Goal: Browse casually: Explore the website without a specific task or goal

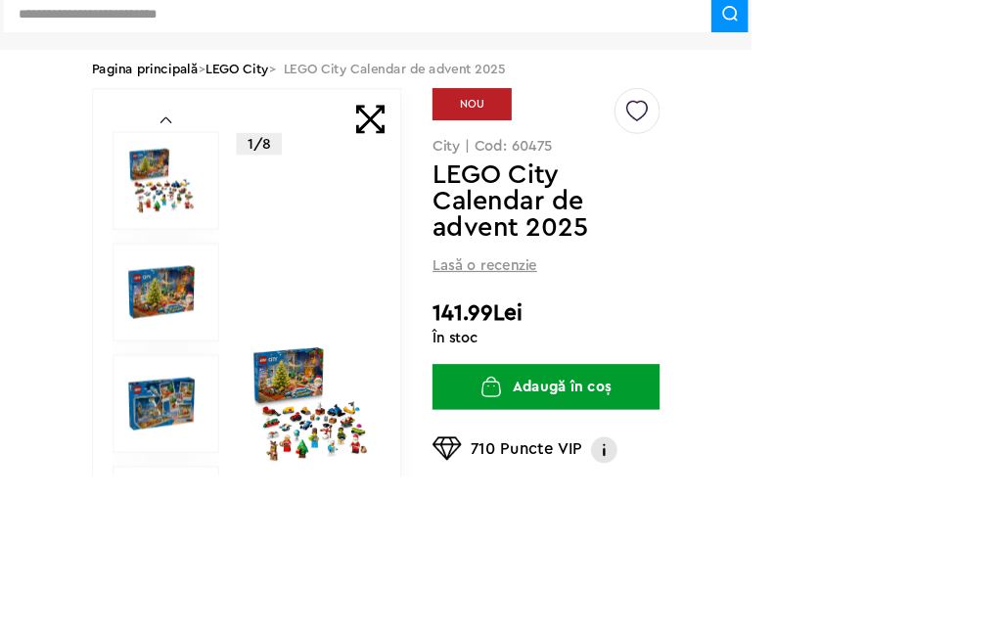
scroll to position [270, 0]
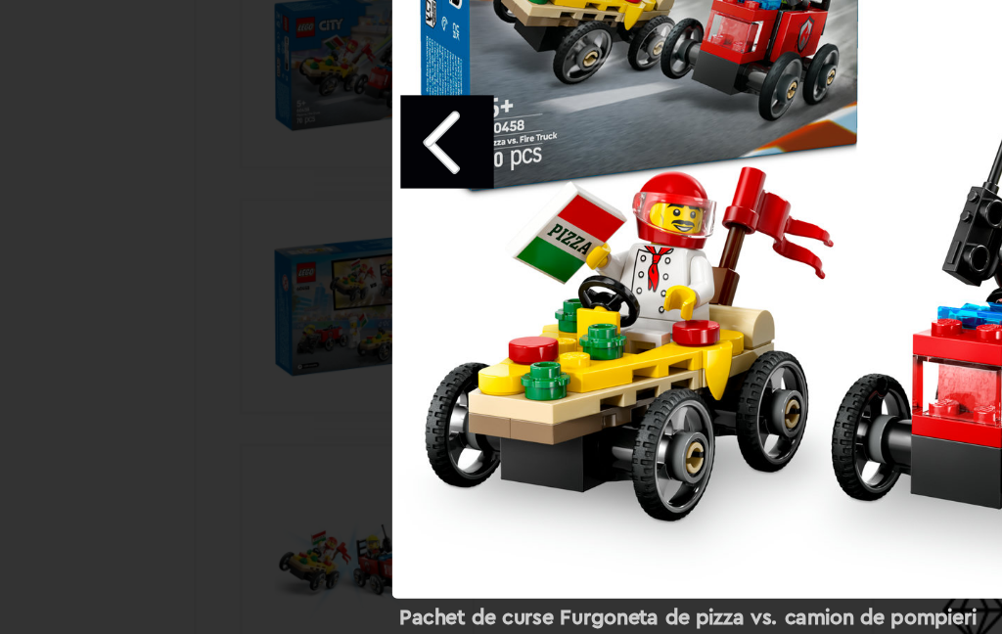
scroll to position [321, 50]
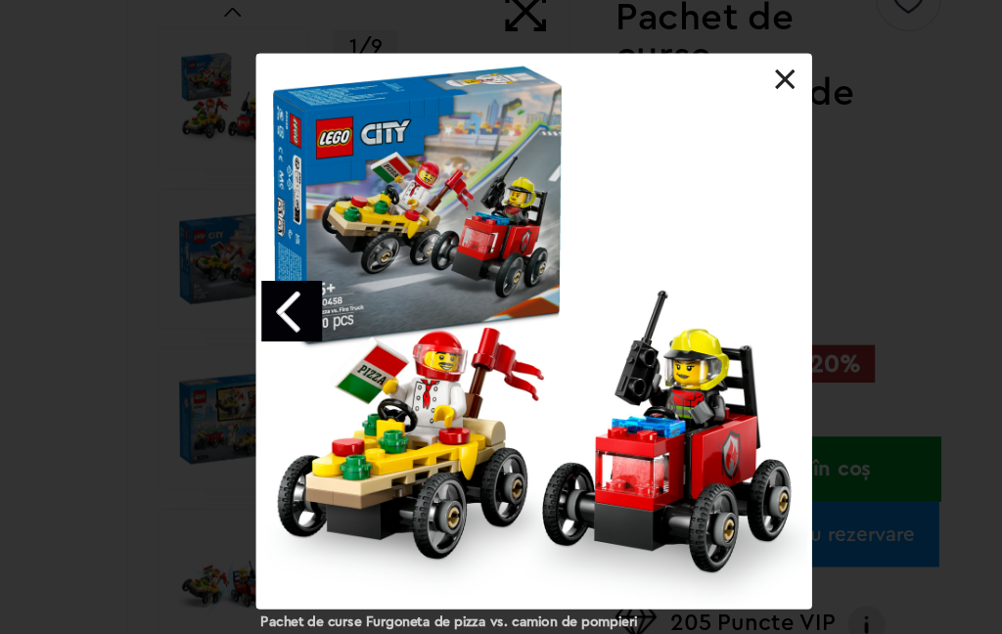
click at [720, 73] on link at bounding box center [730, 75] width 20 height 20
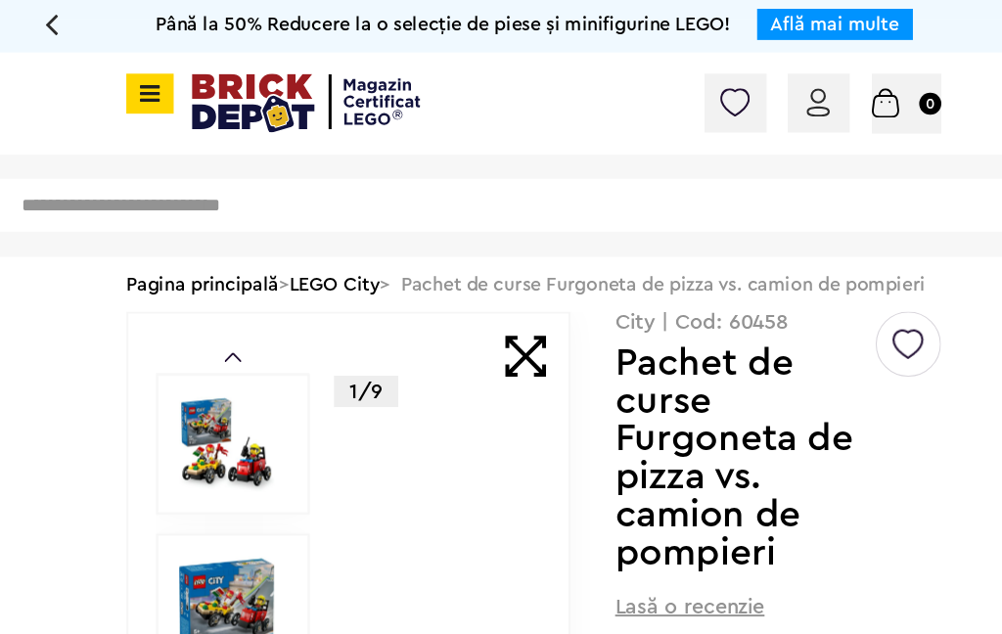
scroll to position [0, 30]
click at [760, 25] on link "Află mai multe" at bounding box center [776, 23] width 119 height 18
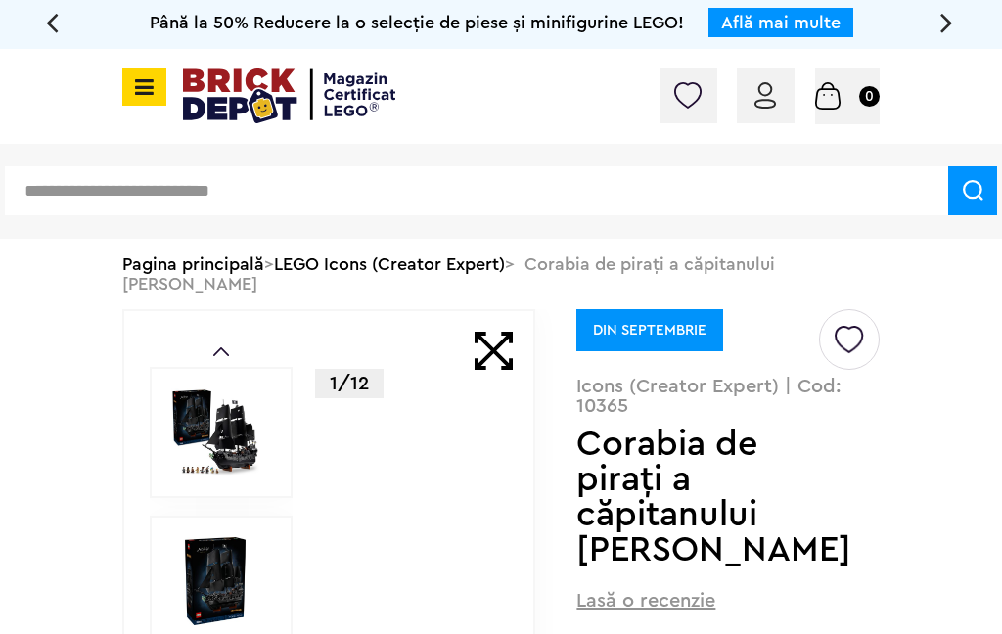
scroll to position [738, 246]
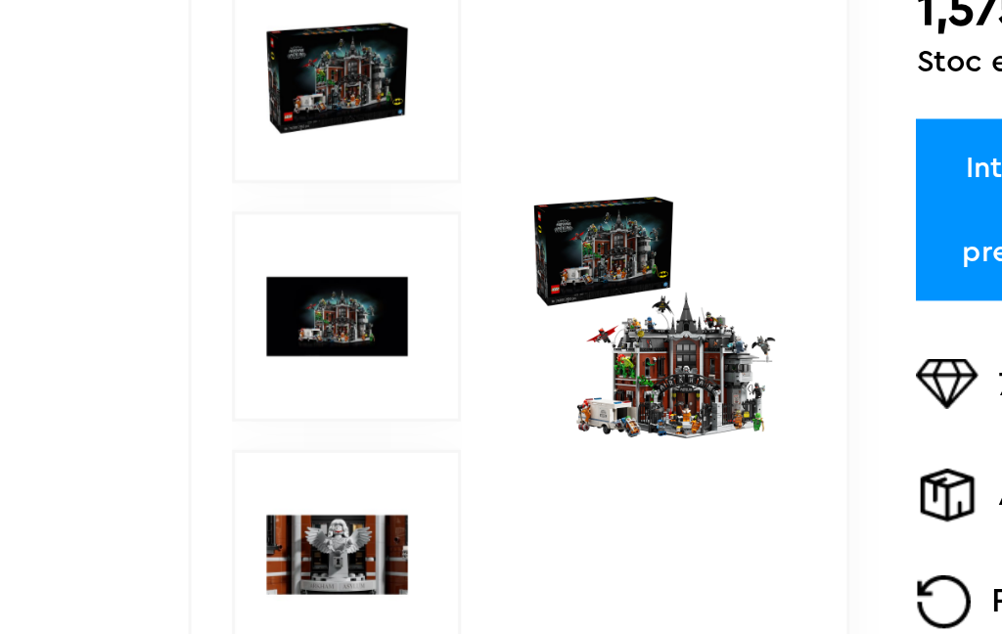
scroll to position [556, 262]
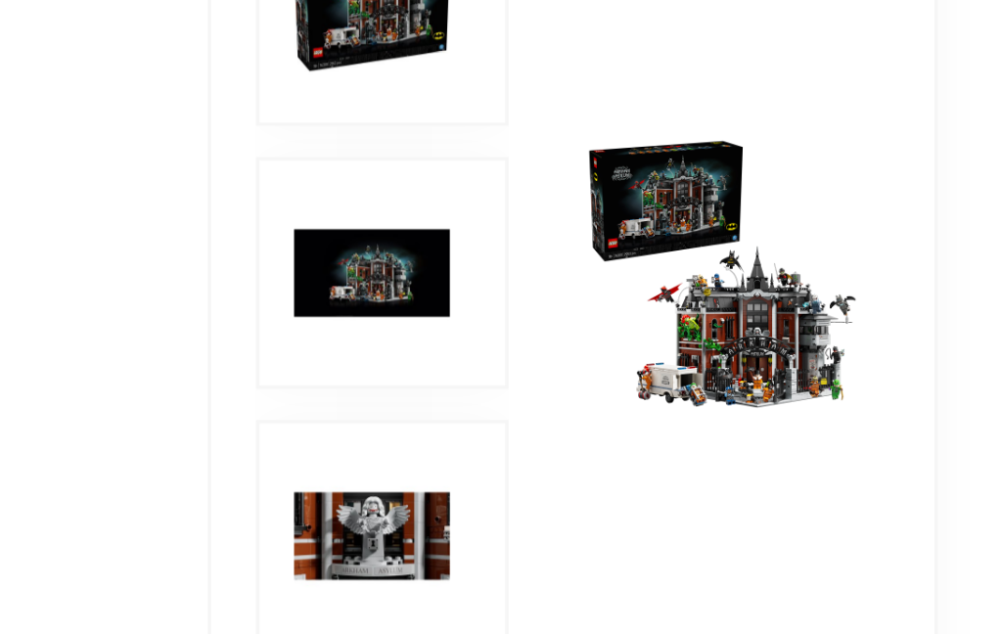
click at [331, 199] on img at bounding box center [409, 155] width 156 height 156
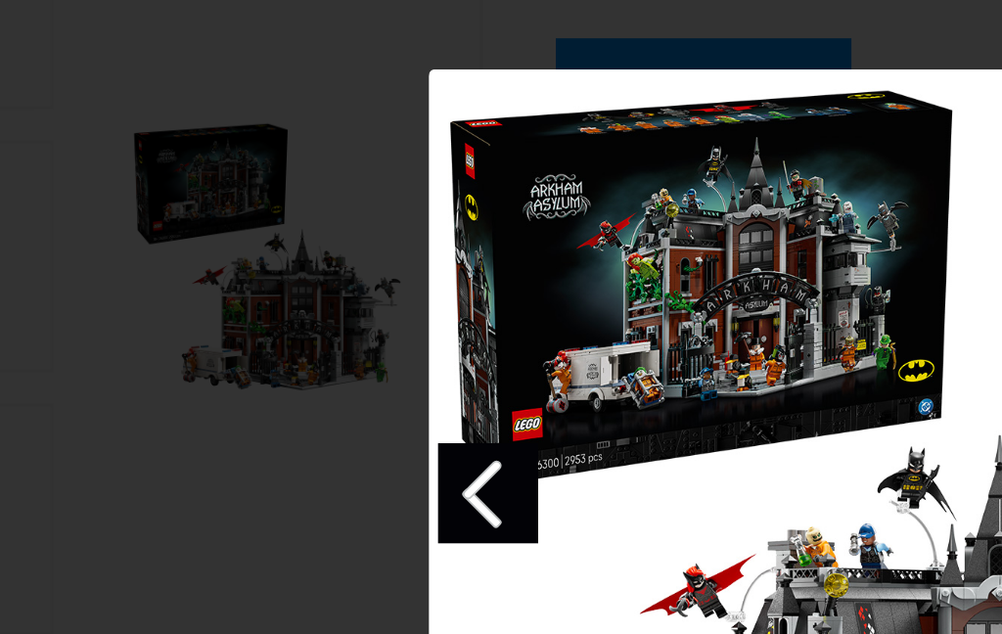
scroll to position [564, 327]
